Goal: Information Seeking & Learning: Learn about a topic

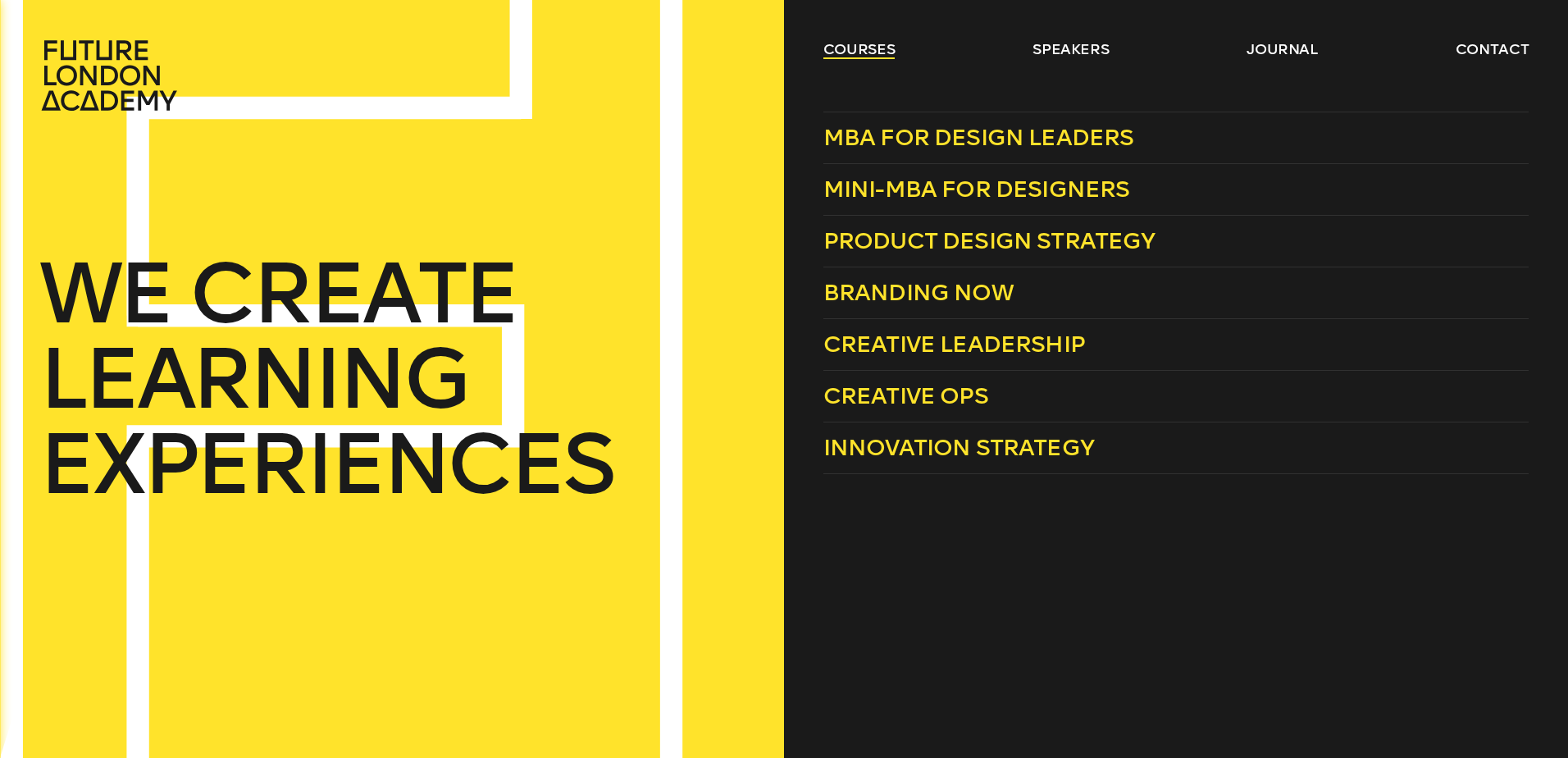
click at [857, 47] on link "courses" at bounding box center [860, 49] width 73 height 19
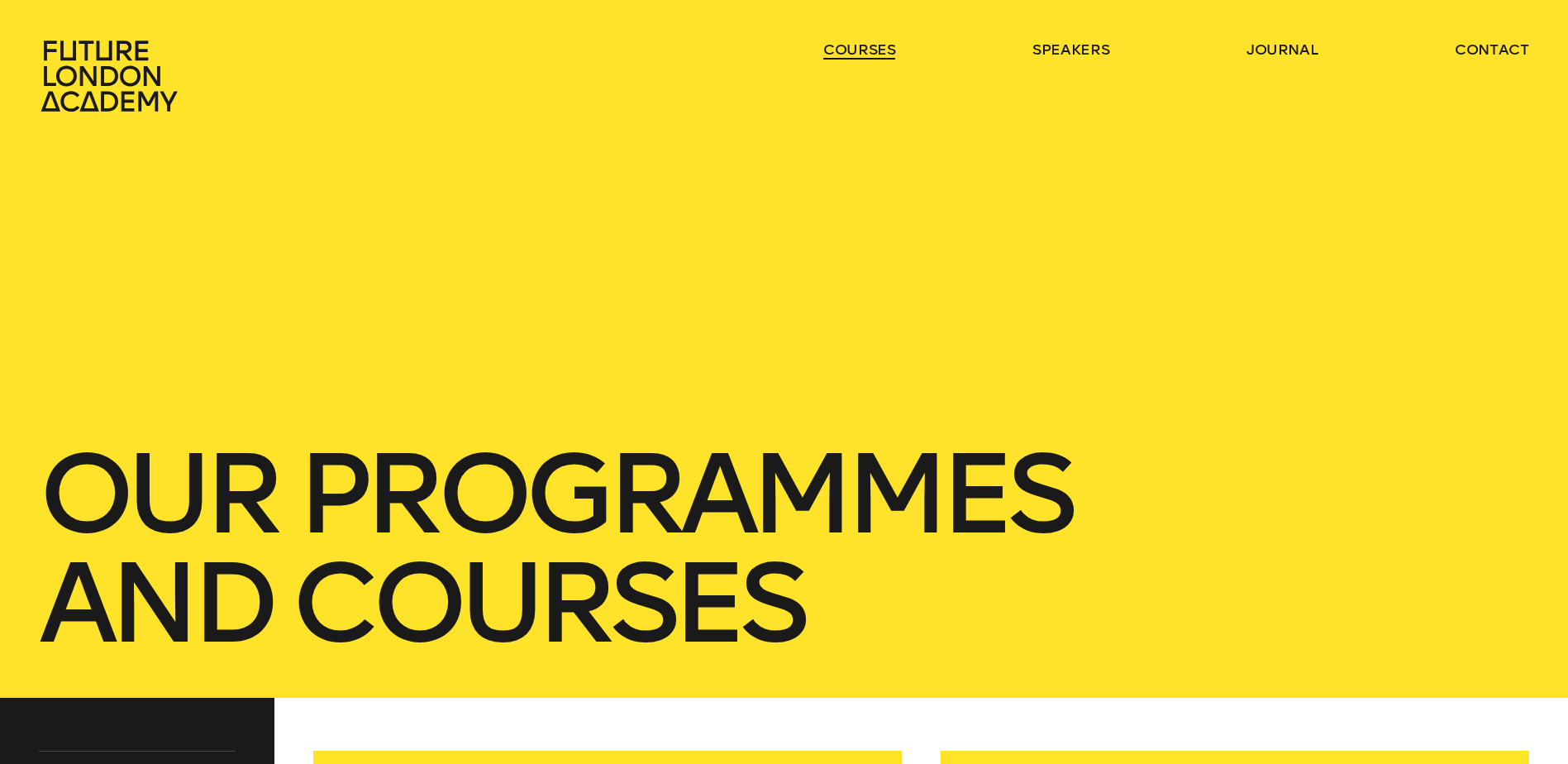
click at [864, 47] on link "courses" at bounding box center [859, 49] width 73 height 19
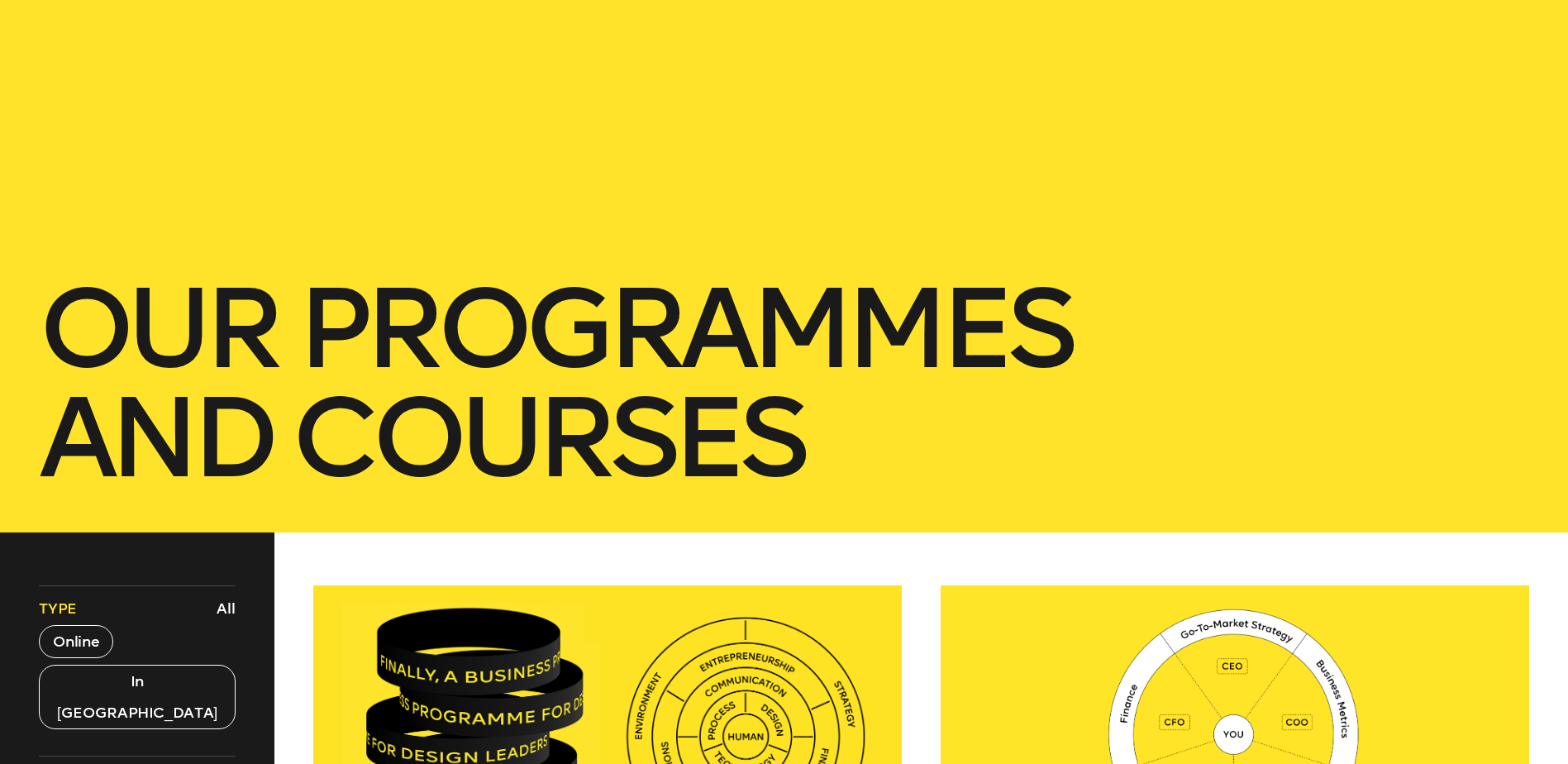
scroll to position [331, 0]
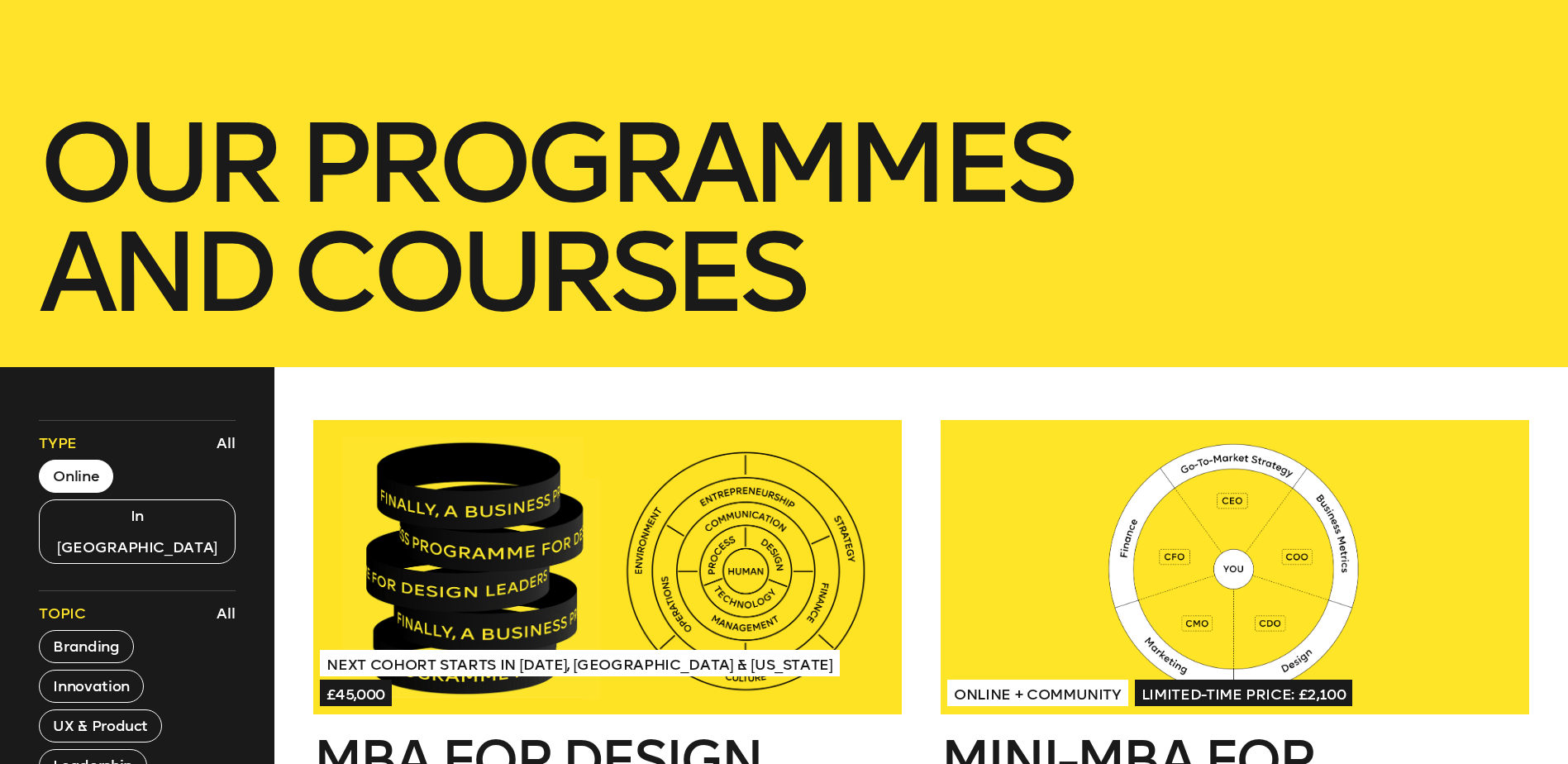
click at [81, 475] on button "Online" at bounding box center [76, 477] width 74 height 33
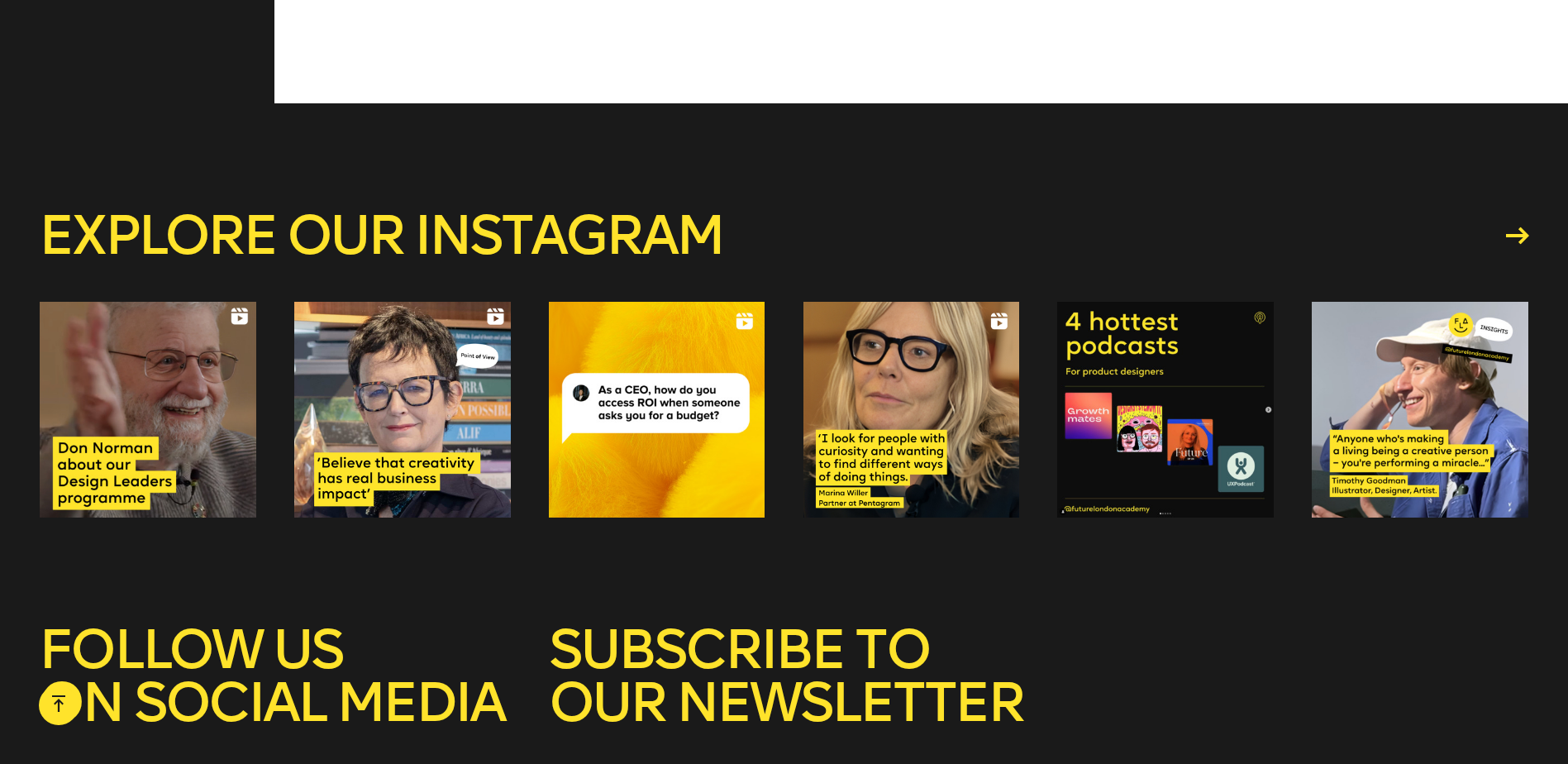
scroll to position [3430, 0]
